Goal: Task Accomplishment & Management: Manage account settings

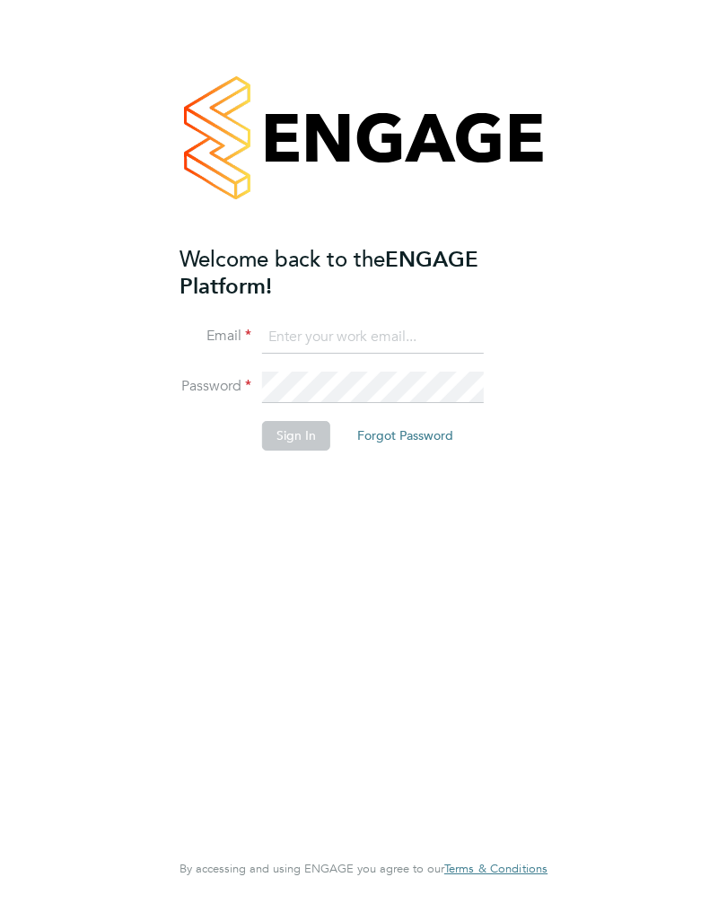
click at [350, 337] on input at bounding box center [373, 338] width 222 height 32
type input "[EMAIL_ADDRESS][DOMAIN_NAME]"
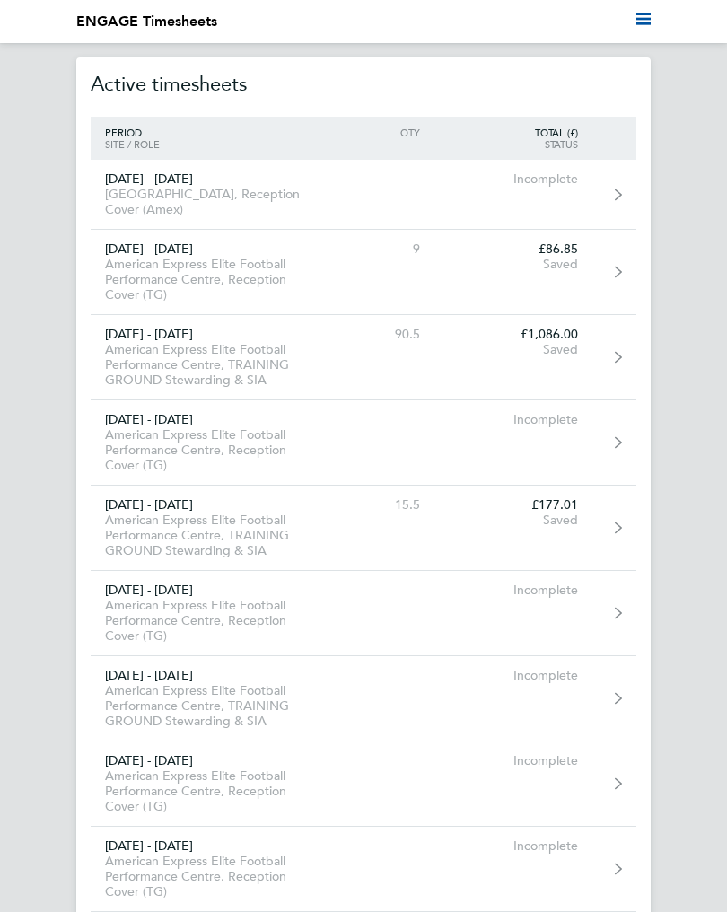
click at [261, 280] on div "American Express Elite Football Performance Centre, Reception Cover (TG)" at bounding box center [211, 280] width 241 height 46
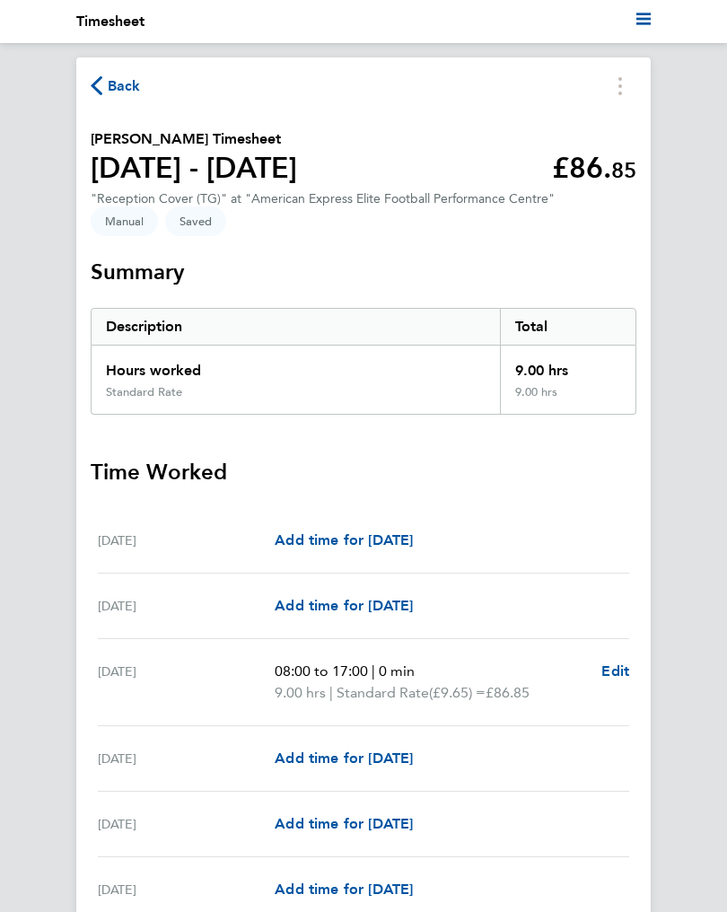
click at [102, 97] on button "Back" at bounding box center [116, 86] width 50 height 22
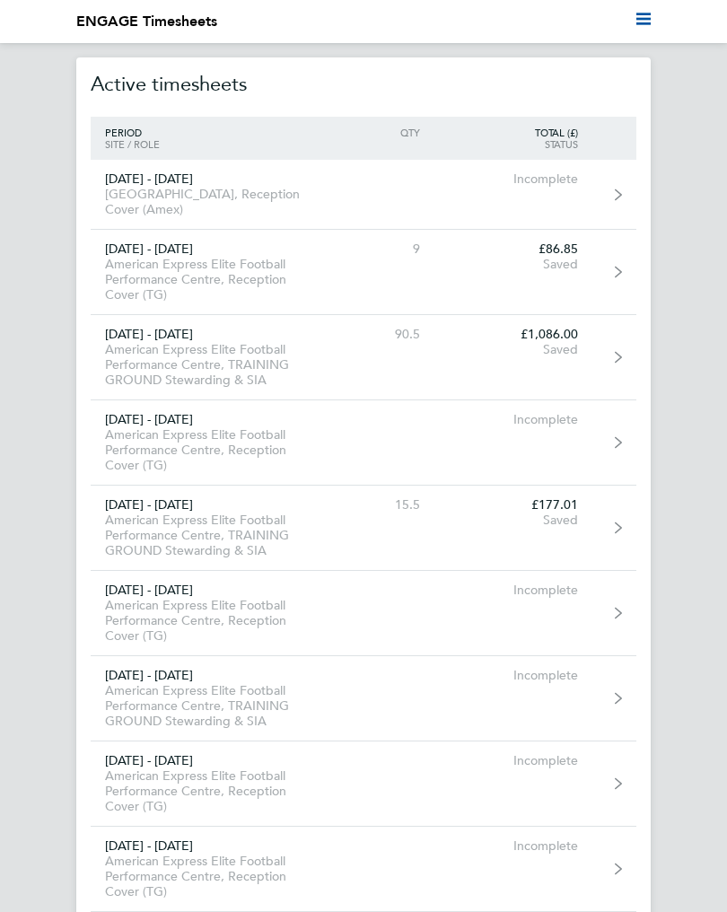
click at [231, 93] on h2 "Active timesheets" at bounding box center [364, 84] width 546 height 65
click at [191, 19] on li "Current page: ENGAGE Timesheets" at bounding box center [146, 22] width 141 height 22
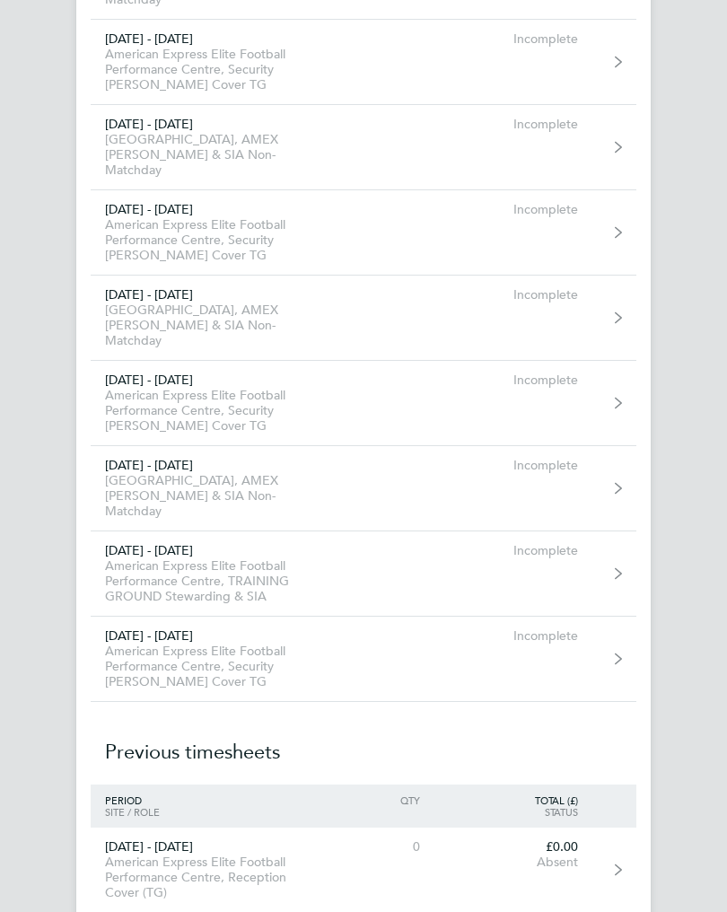
scroll to position [18811, 0]
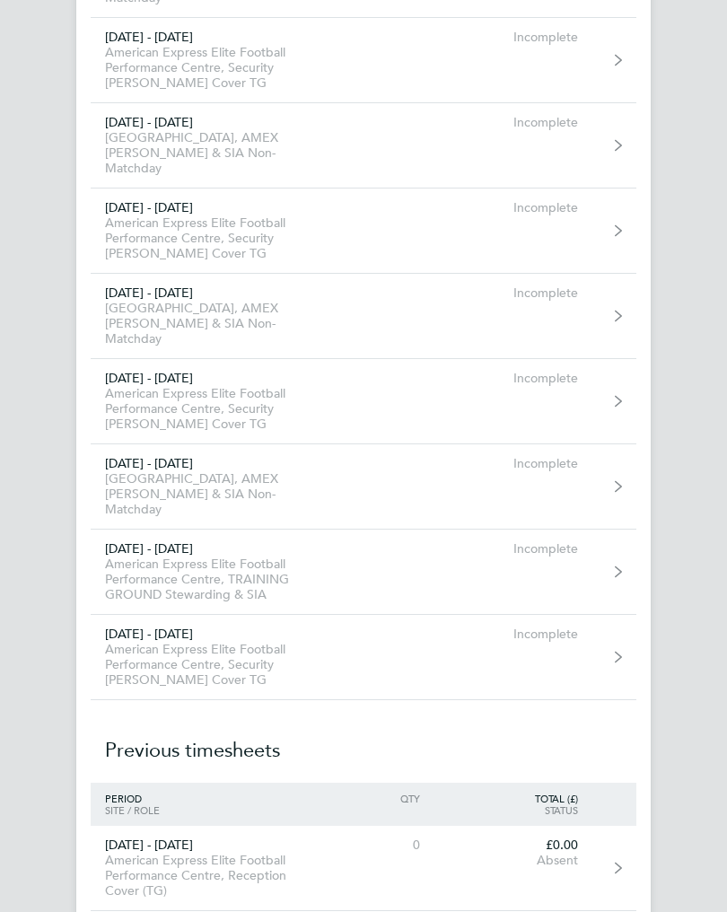
click at [250, 577] on div "American Express Elite Football Performance Centre, TRAINING GROUND Stewarding …" at bounding box center [211, 581] width 241 height 46
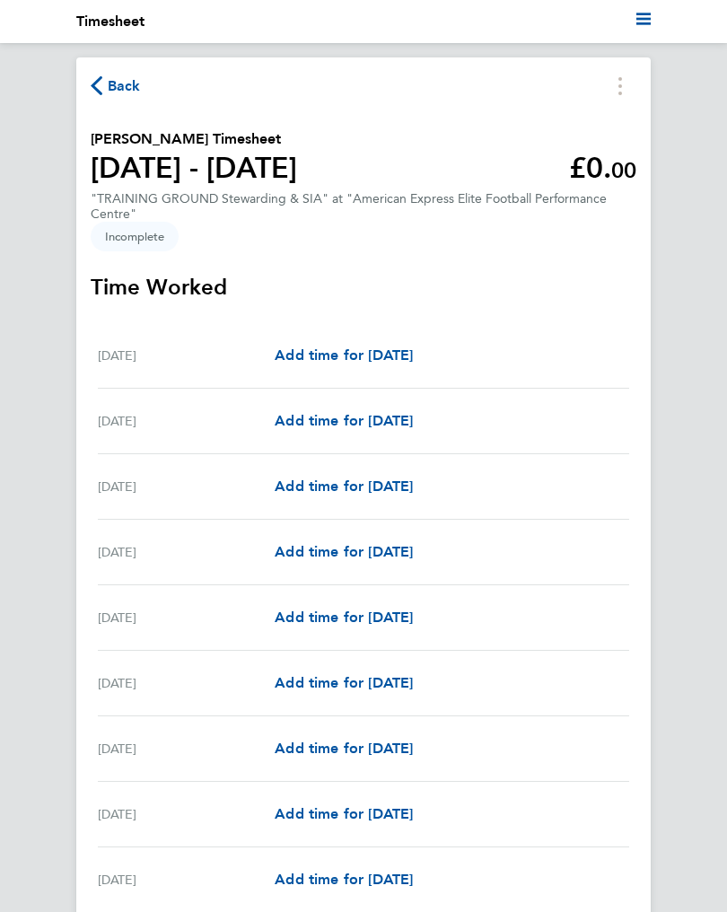
click at [366, 364] on span "Add time for Wed 01 Oct" at bounding box center [344, 355] width 138 height 17
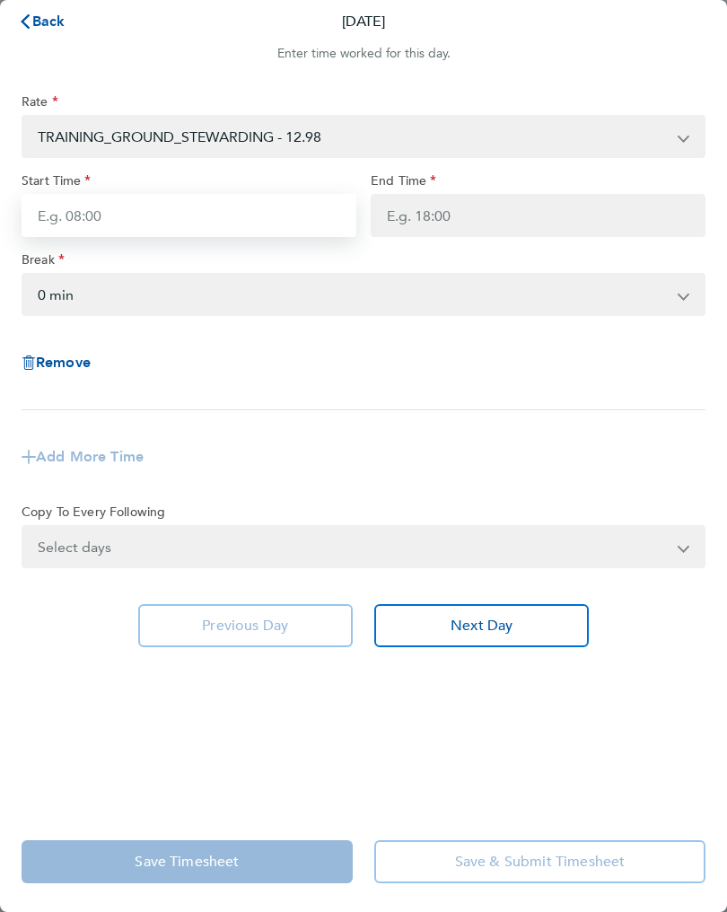
click at [78, 229] on input "Start Time" at bounding box center [189, 215] width 335 height 43
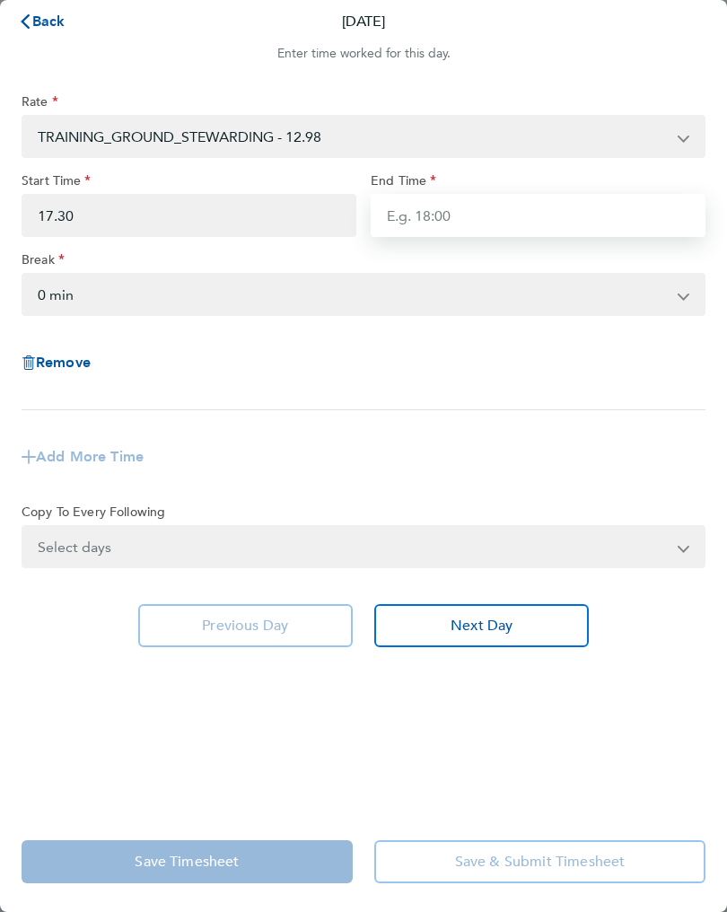
click at [431, 226] on input "End Time" at bounding box center [538, 215] width 335 height 43
type input "17:30"
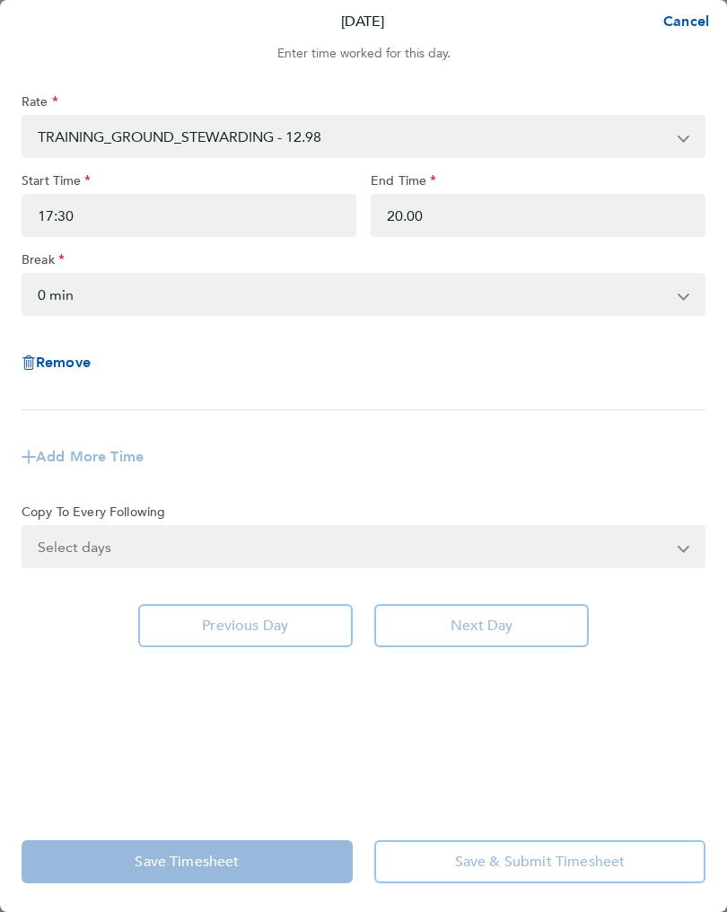
click at [90, 300] on select "0 min 15 min 30 min 45 min 60 min 75 min 90 min" at bounding box center [352, 295] width 659 height 40
type input "20:00"
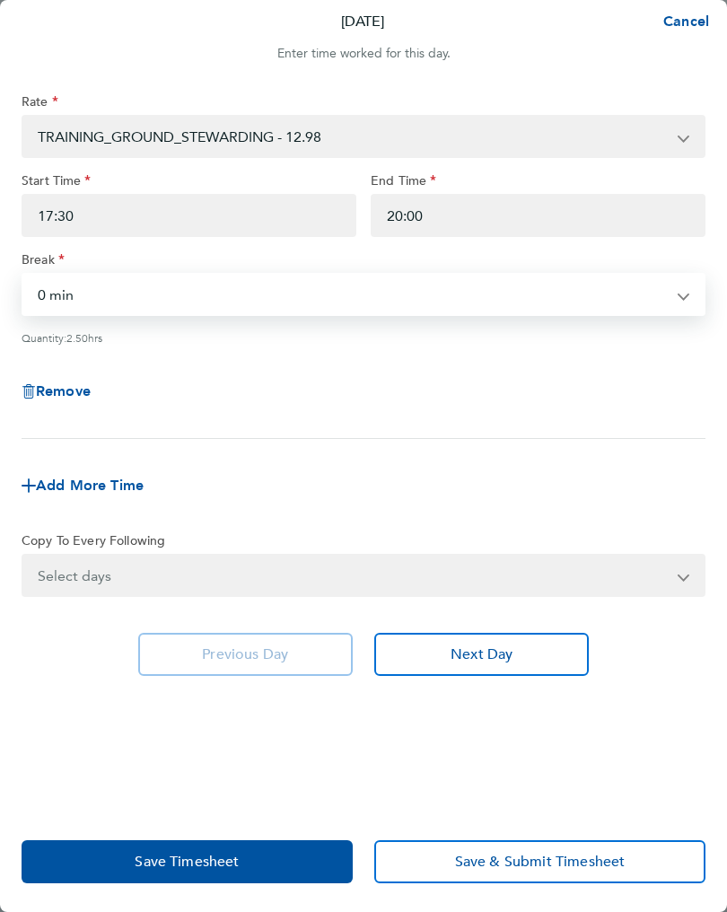
click at [223, 868] on span "Save Timesheet" at bounding box center [187, 862] width 104 height 18
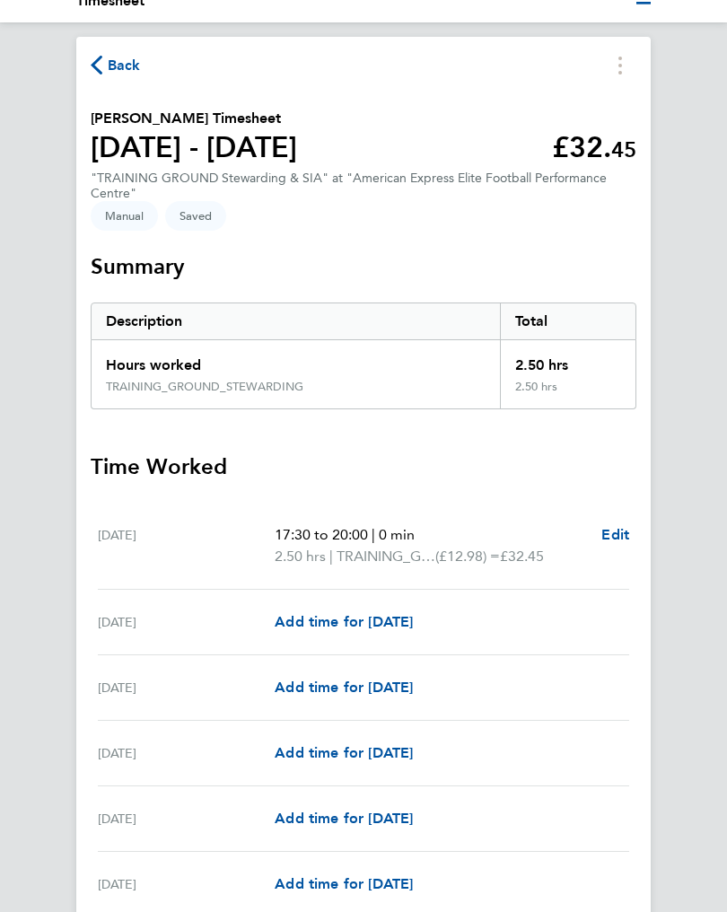
scroll to position [20, 0]
click at [613, 543] on span "Edit" at bounding box center [616, 535] width 28 height 17
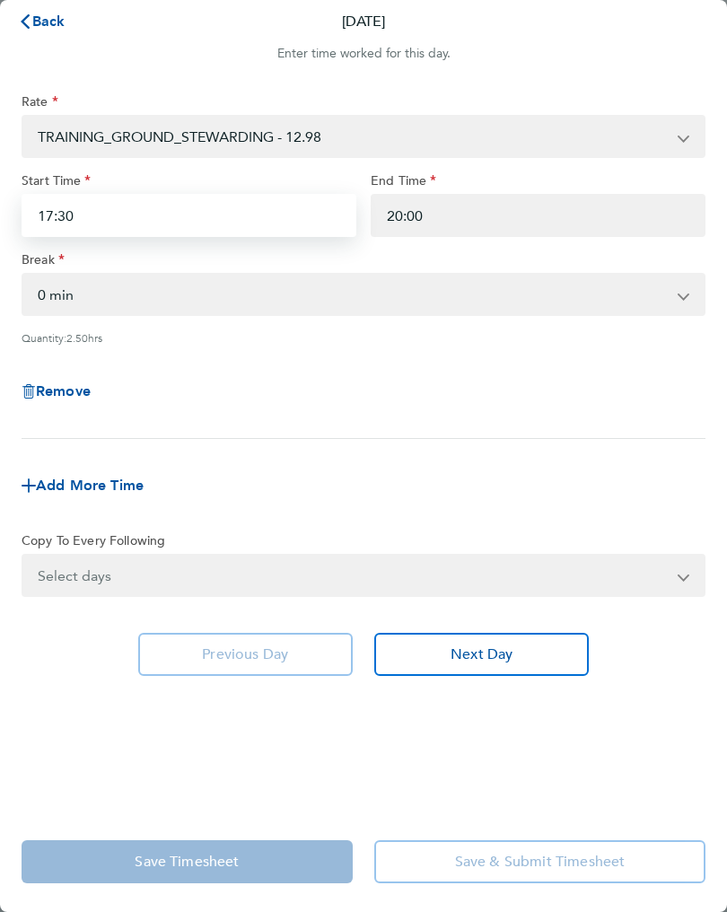
click at [110, 233] on input "17:30" at bounding box center [189, 215] width 335 height 43
type input "1"
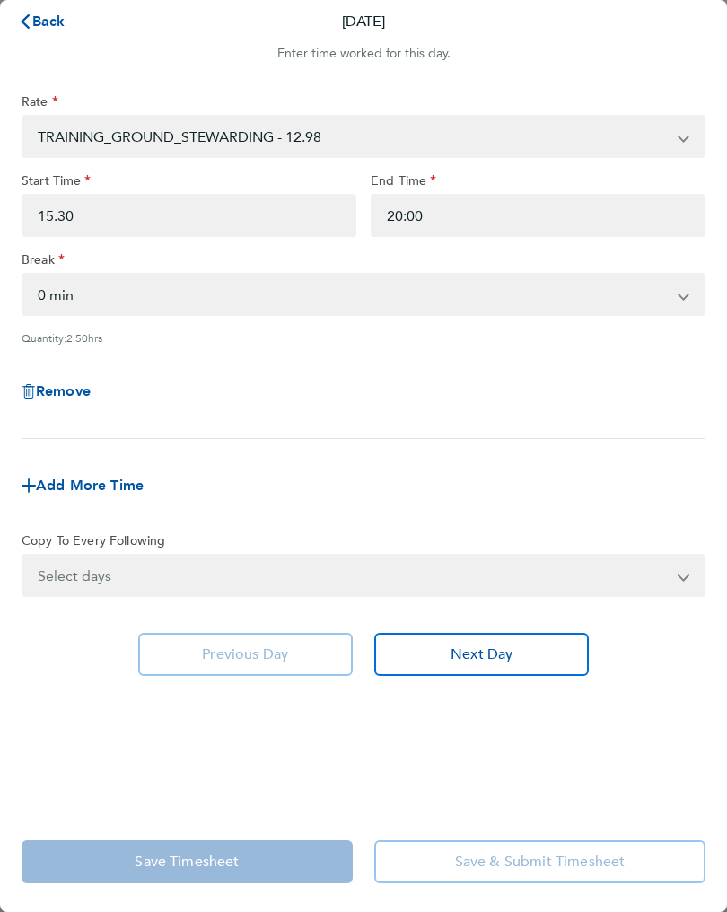
click at [82, 304] on select "0 min 15 min 30 min 45 min 60 min 75 min 90 min" at bounding box center [352, 295] width 659 height 40
type input "15:30"
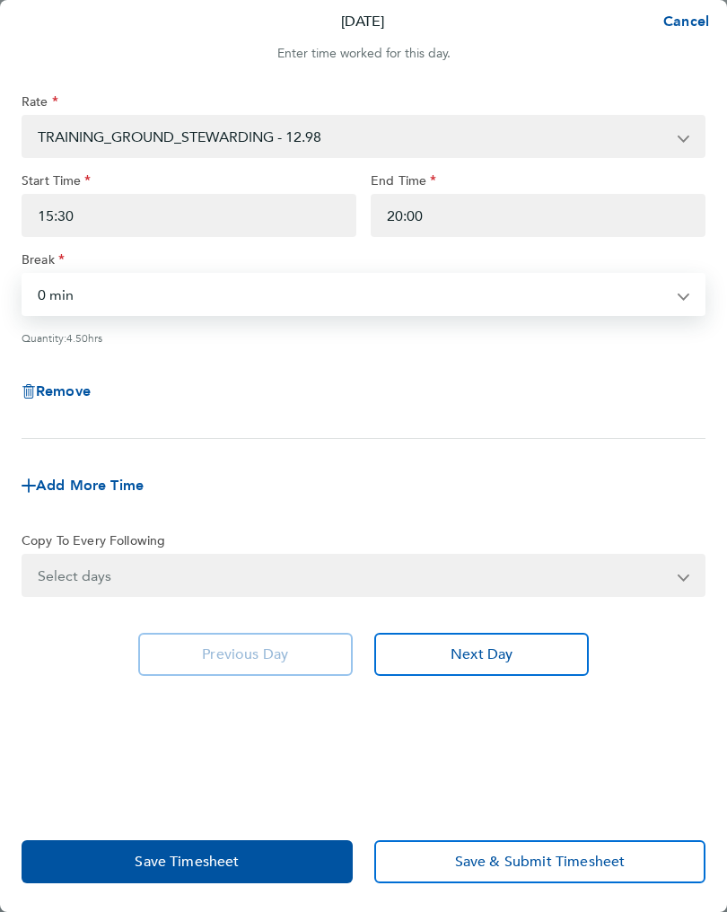
click at [276, 857] on button "Save Timesheet" at bounding box center [187, 862] width 331 height 43
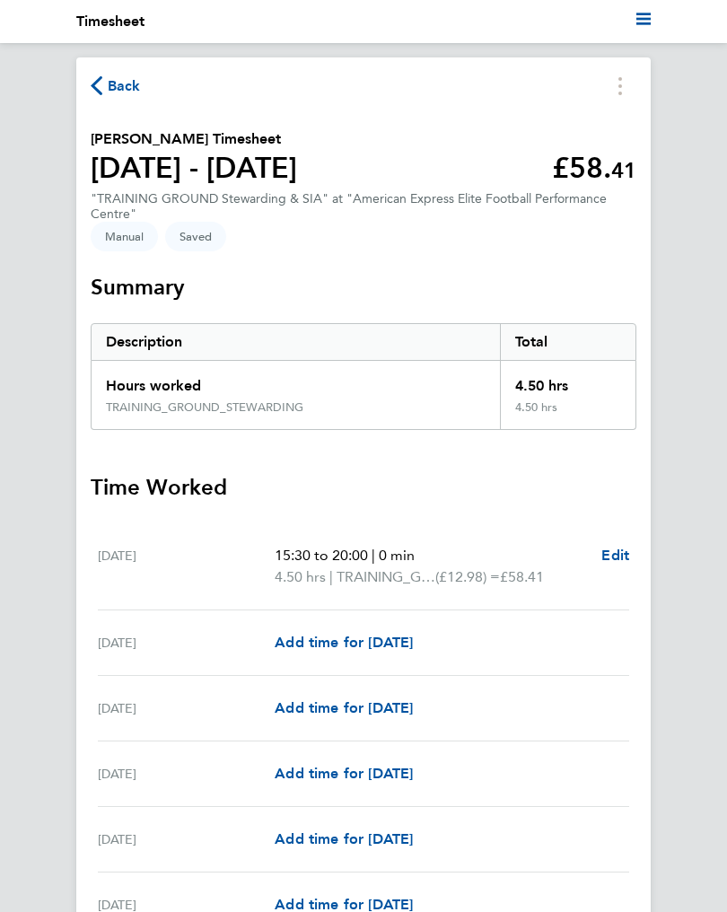
click at [641, 27] on svg-icon "Main navigation" at bounding box center [644, 22] width 14 height 22
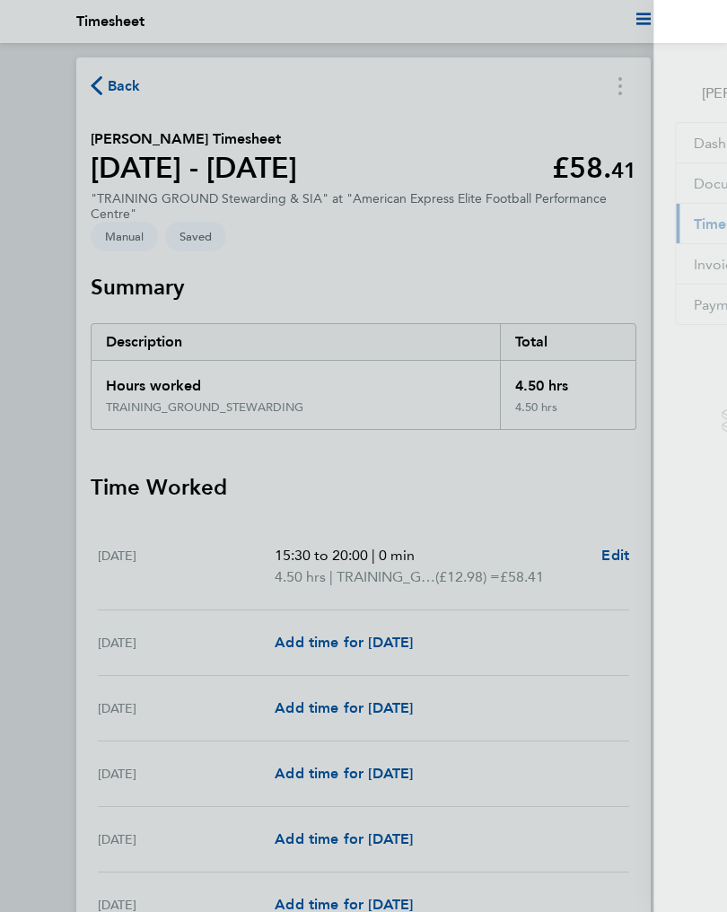
click at [619, 46] on span "DS" at bounding box center [622, 46] width 28 height 23
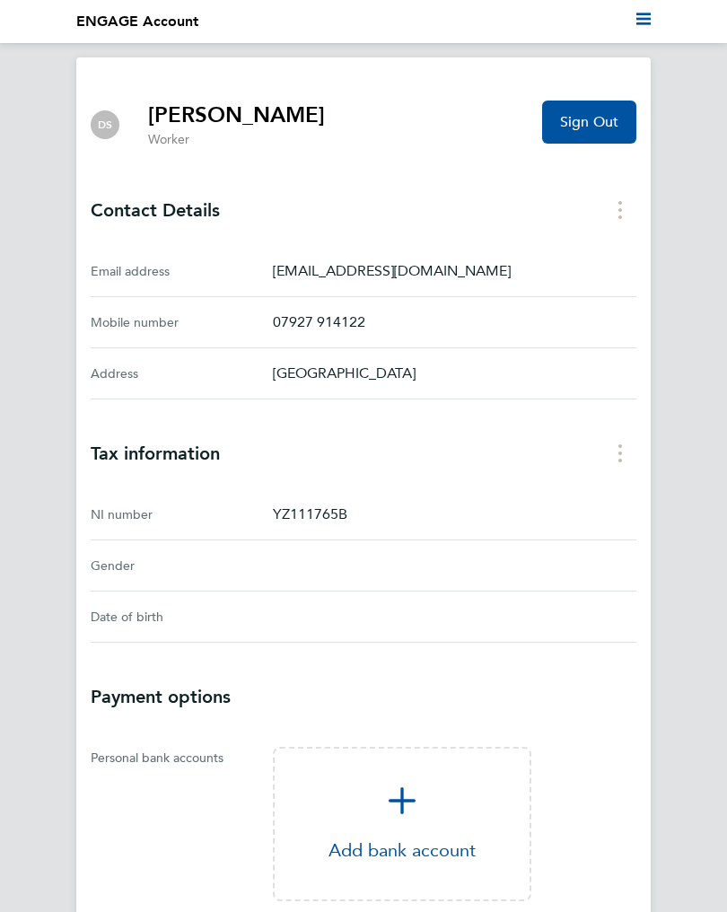
click at [603, 129] on span "Sign Out" at bounding box center [589, 122] width 58 height 18
